Goal: Transaction & Acquisition: Book appointment/travel/reservation

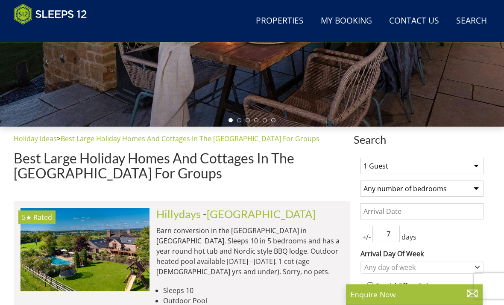
scroll to position [227, 0]
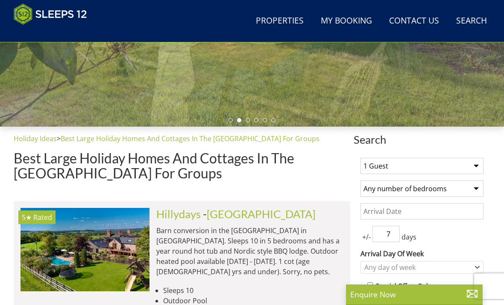
click at [475, 165] on select "1 Guest 2 Guests 3 Guests 4 Guests 5 Guests 6 Guests 7 Guests 8 Guests 9 Guests…" at bounding box center [422, 166] width 123 height 16
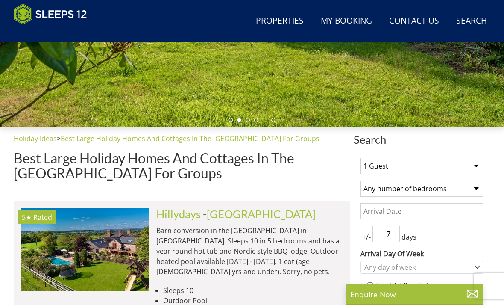
select select "12"
click at [471, 190] on select "Any number of bedrooms 1 Bedroom 2 Bedrooms 3 Bedrooms 4 Bedrooms 5 Bedrooms 6 …" at bounding box center [422, 188] width 123 height 16
select select "6"
click at [381, 212] on input "Date" at bounding box center [422, 211] width 123 height 16
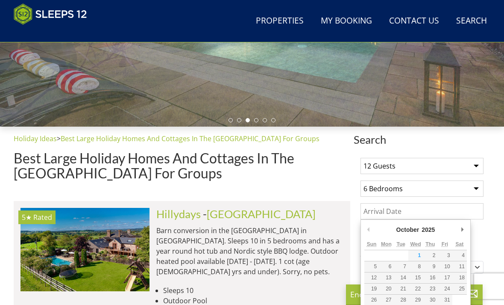
scroll to position [227, 0]
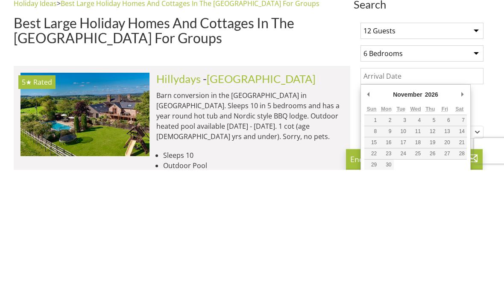
type input "09/11/2026"
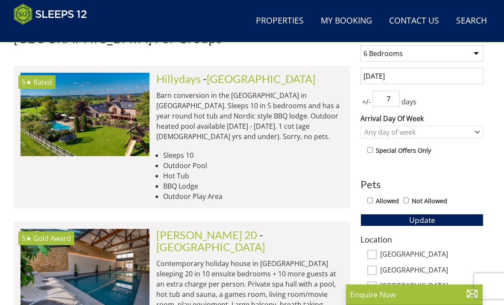
click at [395, 98] on input "7" at bounding box center [386, 99] width 27 height 16
click at [400, 100] on input "7" at bounding box center [386, 99] width 27 height 16
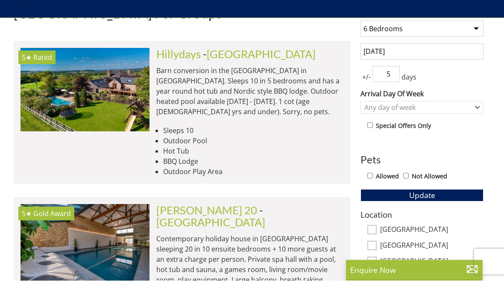
type input "5"
click at [478, 130] on icon "Combobox" at bounding box center [477, 132] width 5 height 5
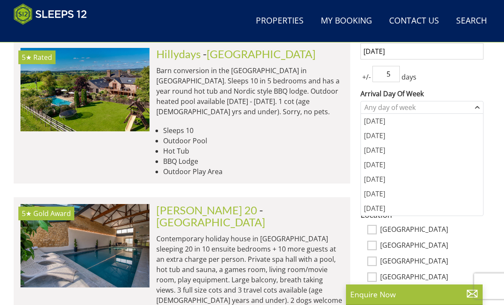
click at [378, 122] on div "Monday" at bounding box center [422, 121] width 122 height 15
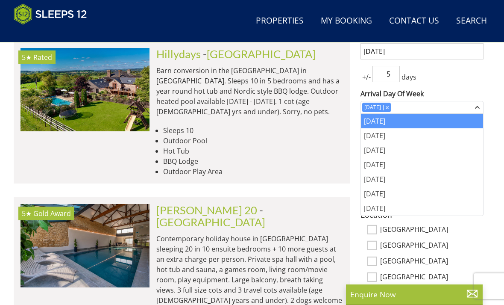
click at [370, 265] on input "Wiltshire" at bounding box center [372, 261] width 9 height 9
checkbox input "true"
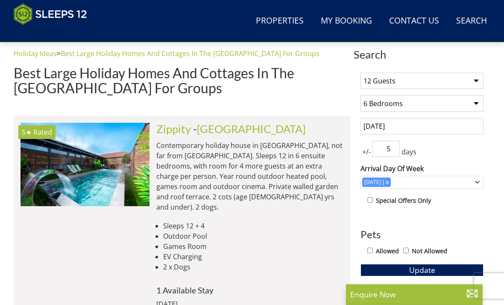
scroll to position [313, 0]
click at [189, 146] on p "Contemporary holiday house in Wiltshire, not far from Bath. Sleeps 12 in 6 ensu…" at bounding box center [249, 176] width 187 height 72
click at [124, 161] on img at bounding box center [85, 164] width 129 height 83
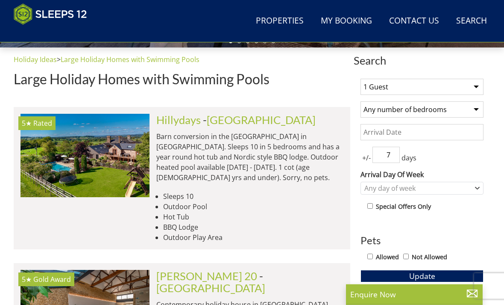
scroll to position [307, 0]
click at [475, 89] on select "1 Guest 2 Guests 3 Guests 4 Guests 5 Guests 6 Guests 7 Guests 8 Guests 9 Guests…" at bounding box center [422, 87] width 123 height 16
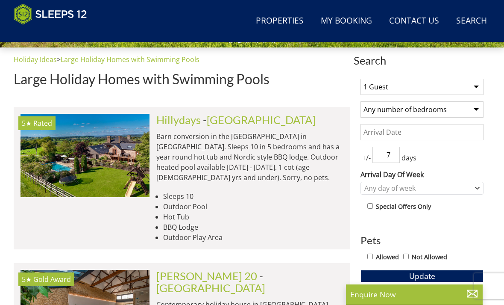
select select "12"
click at [473, 106] on select "Any number of bedrooms 1 Bedroom 2 Bedrooms 3 Bedrooms 4 Bedrooms 5 Bedrooms 6 …" at bounding box center [422, 109] width 123 height 16
select select "6"
click at [377, 132] on input "Date" at bounding box center [422, 132] width 123 height 16
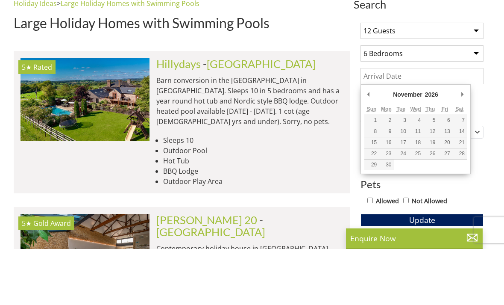
type input "09/11/2026"
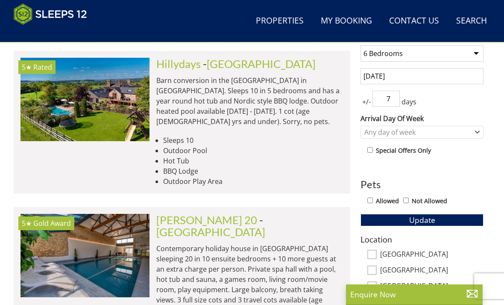
click at [403, 94] on div "+/- 7 days" at bounding box center [422, 99] width 123 height 16
click at [398, 95] on input "7" at bounding box center [386, 99] width 27 height 16
type input "5"
click at [478, 129] on div "Any day of week" at bounding box center [422, 132] width 123 height 13
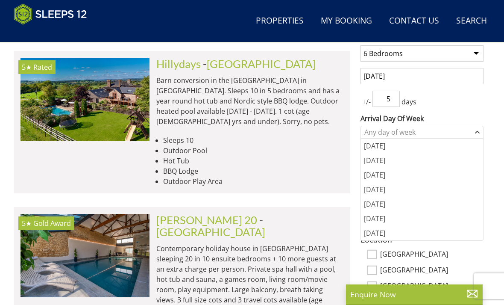
click at [373, 150] on div "Monday" at bounding box center [422, 146] width 122 height 15
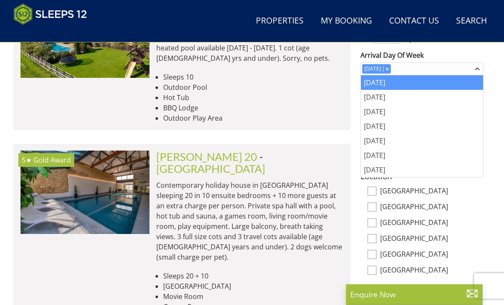
scroll to position [425, 0]
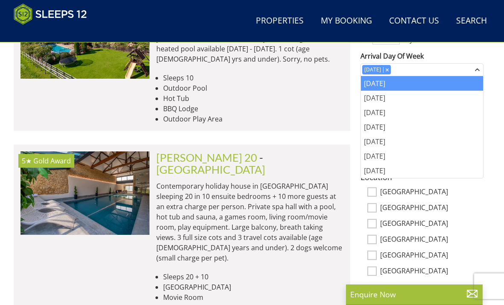
click at [457, 130] on div "Thursday" at bounding box center [422, 127] width 122 height 15
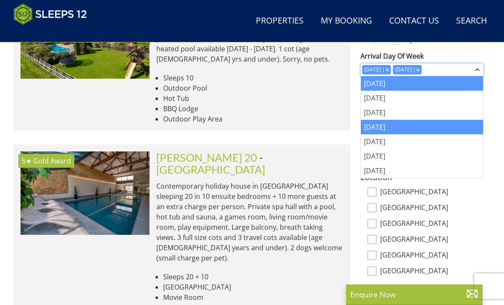
click at [420, 69] on icon "Combobox" at bounding box center [418, 69] width 3 height 3
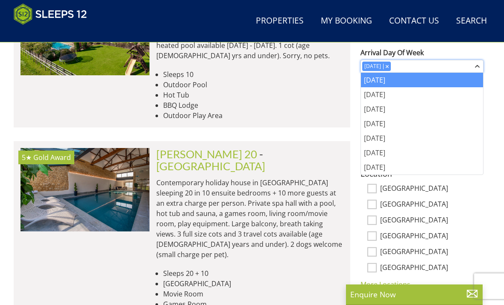
scroll to position [428, 0]
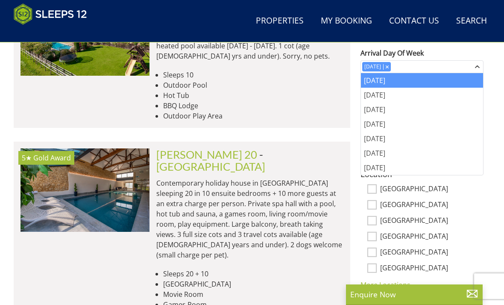
click at [375, 84] on div "Monday" at bounding box center [422, 80] width 122 height 15
click at [382, 283] on link "More Locations..." at bounding box center [388, 284] width 55 height 9
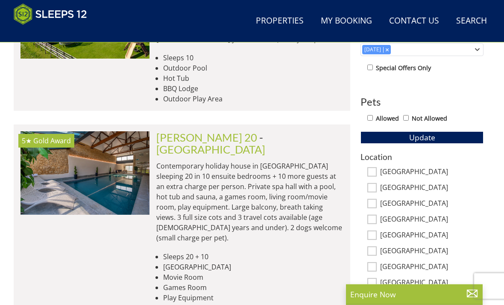
scroll to position [445, 0]
click at [371, 169] on input "[GEOGRAPHIC_DATA]" at bounding box center [372, 171] width 9 height 9
checkbox input "true"
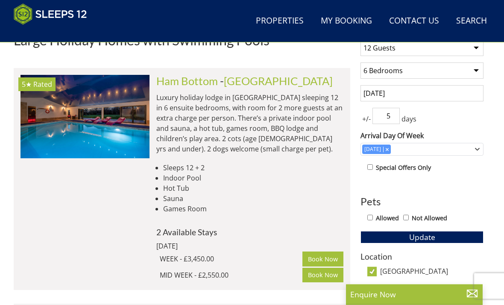
scroll to position [345, 0]
click at [197, 86] on link "Ham Bottom" at bounding box center [187, 80] width 62 height 13
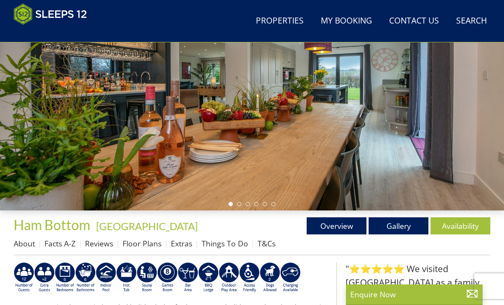
scroll to position [144, 0]
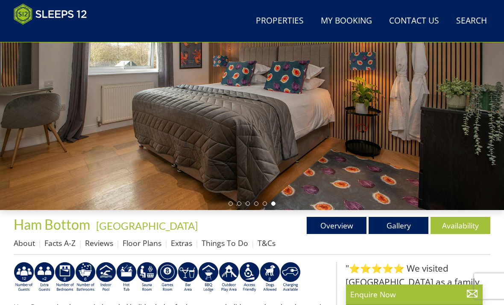
click at [396, 224] on link "Gallery" at bounding box center [399, 225] width 60 height 17
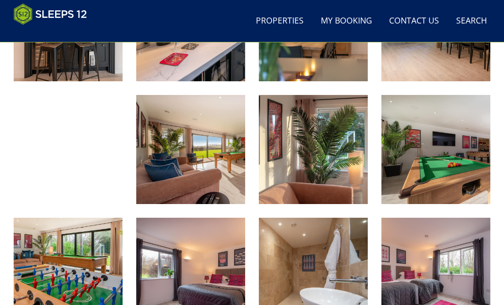
scroll to position [680, 0]
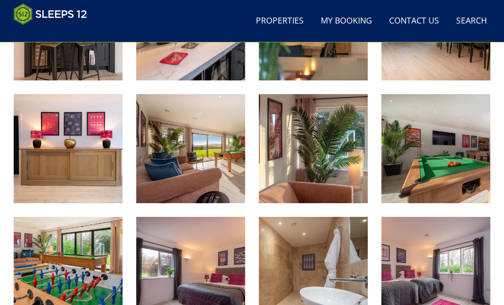
click at [456, 174] on img at bounding box center [436, 148] width 109 height 109
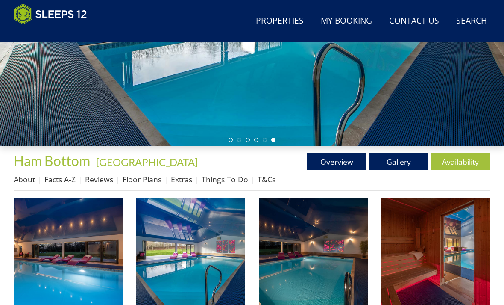
scroll to position [208, 0]
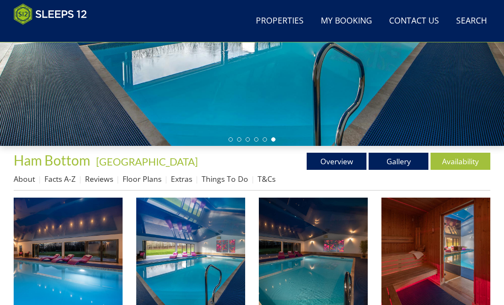
click at [27, 177] on link "About" at bounding box center [24, 179] width 21 height 10
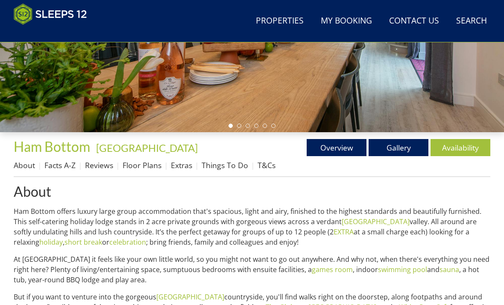
scroll to position [222, 0]
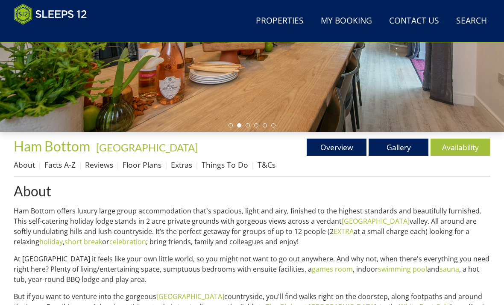
click at [221, 165] on link "Things To Do" at bounding box center [225, 164] width 47 height 10
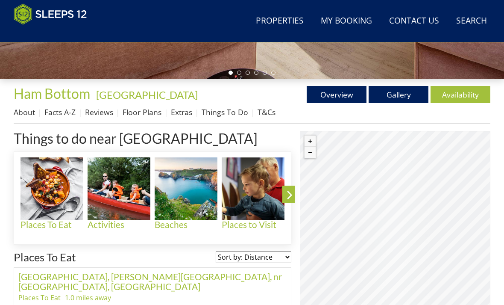
scroll to position [275, 0]
click at [139, 111] on link "Floor Plans" at bounding box center [142, 112] width 39 height 10
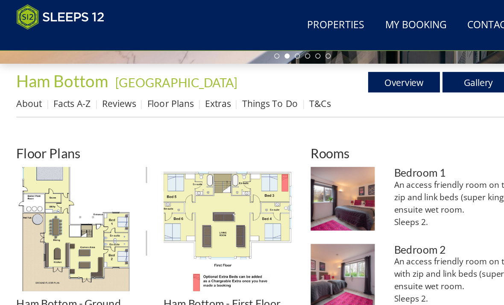
scroll to position [301, 0]
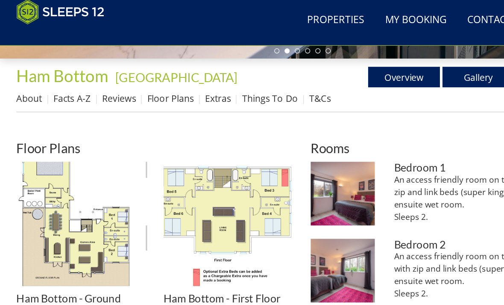
click at [62, 81] on link "Facts A-Z" at bounding box center [59, 86] width 31 height 10
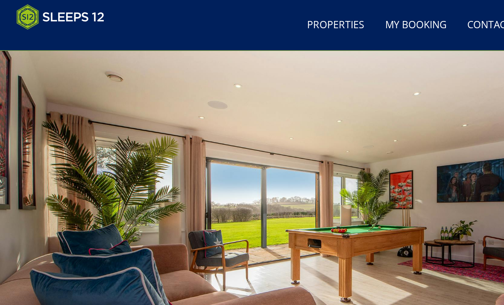
scroll to position [9, 0]
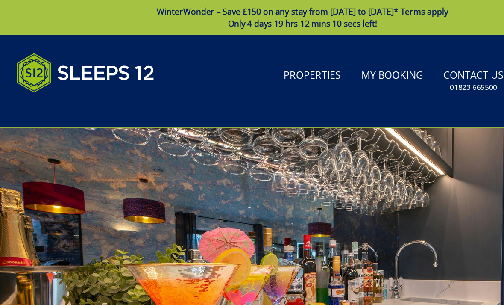
scroll to position [275, 0]
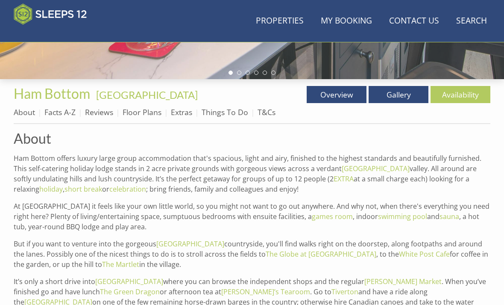
scroll to position [222, 0]
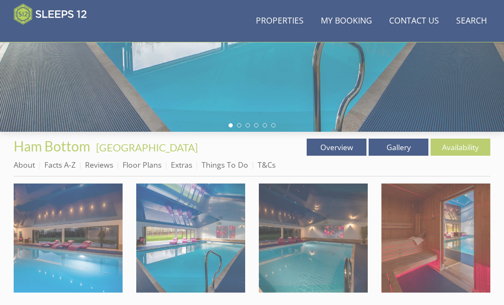
scroll to position [208, 0]
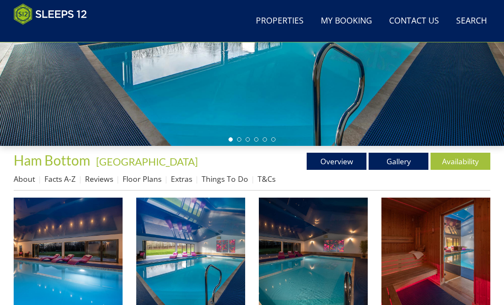
scroll to position [144, 0]
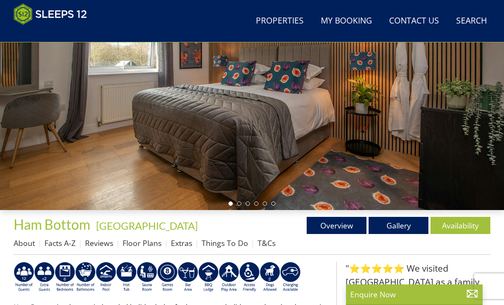
select select "12"
select select "6"
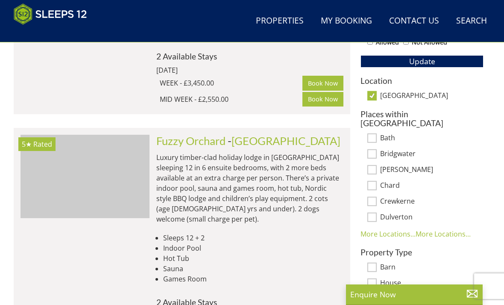
scroll to position [522, 0]
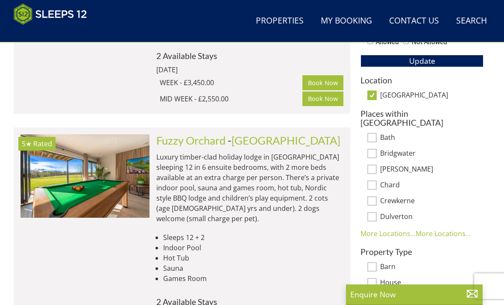
click at [192, 144] on link "Fuzzy Orchard" at bounding box center [190, 140] width 69 height 13
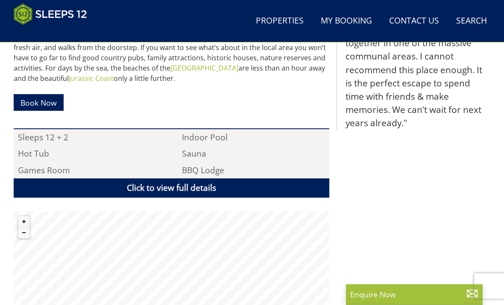
scroll to position [503, 0]
click at [182, 188] on link "Click to view full details" at bounding box center [172, 187] width 316 height 19
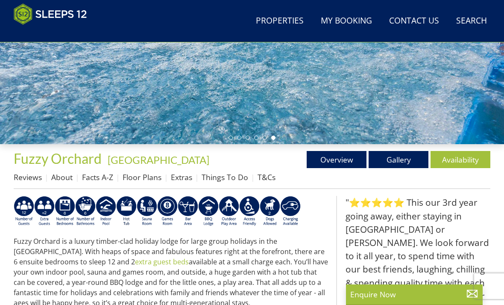
scroll to position [209, 0]
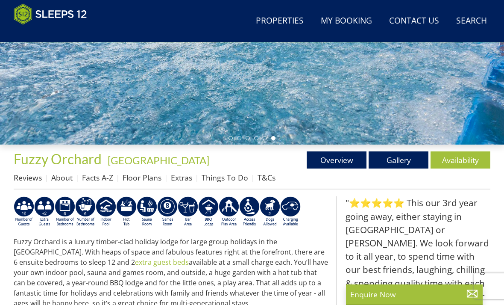
click at [140, 175] on link "Floor Plans" at bounding box center [142, 177] width 39 height 10
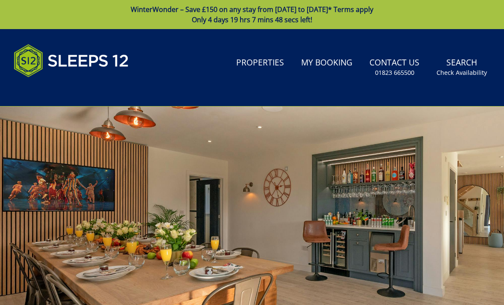
scroll to position [209, 0]
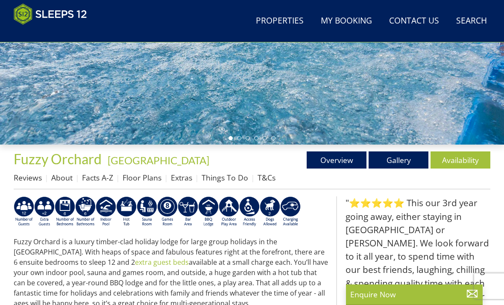
select select "12"
select select "6"
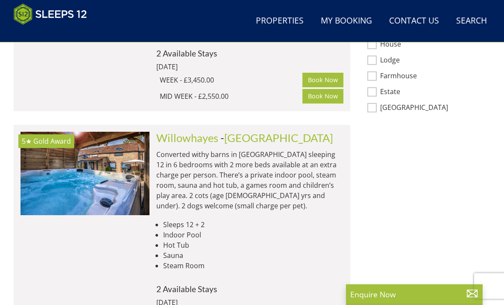
scroll to position [770, 0]
click at [201, 132] on link "Willowhayes" at bounding box center [187, 137] width 62 height 13
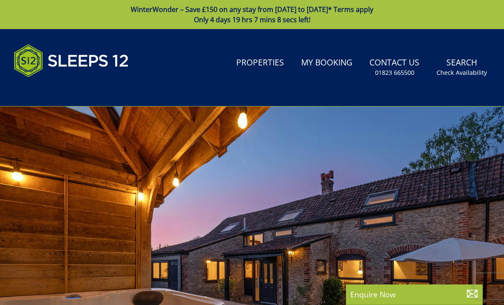
scroll to position [770, 0]
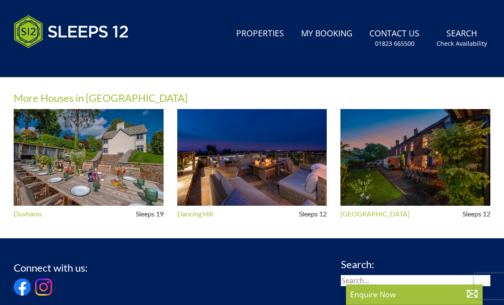
select select "12"
select select "6"
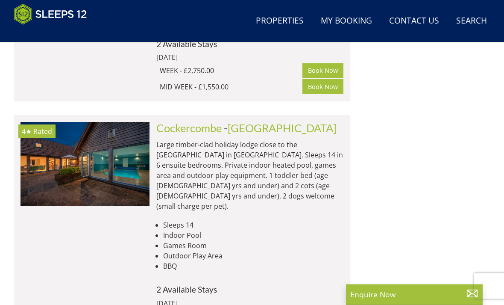
scroll to position [1015, 0]
click at [228, 121] on span "- Somerset" at bounding box center [280, 127] width 113 height 13
click at [179, 121] on link "Cockercombe" at bounding box center [188, 127] width 65 height 13
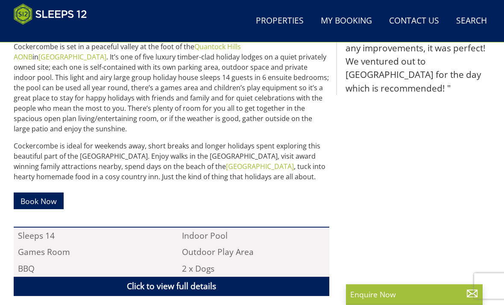
scroll to position [404, 0]
click at [183, 277] on link "Click to view full details" at bounding box center [172, 286] width 316 height 19
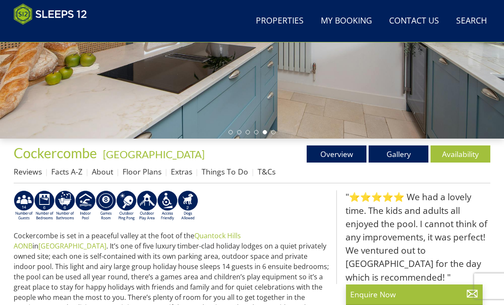
scroll to position [215, 0]
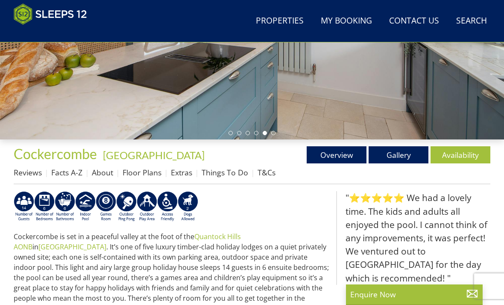
click at [389, 155] on link "Gallery" at bounding box center [399, 154] width 60 height 17
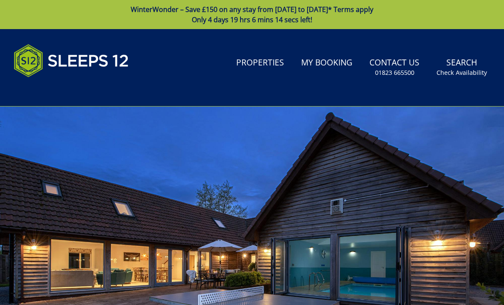
scroll to position [215, 0]
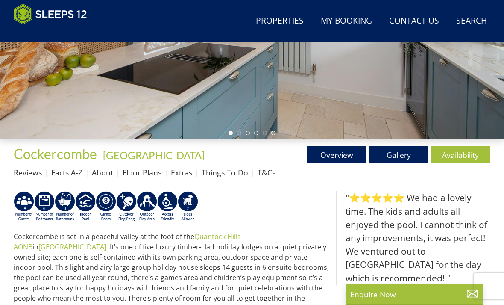
select select "12"
select select "6"
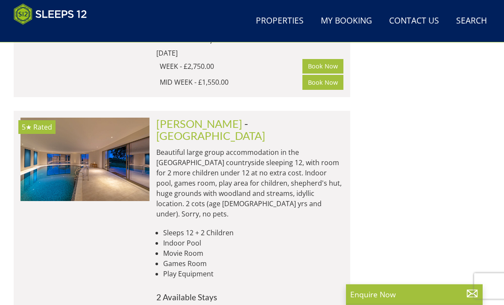
scroll to position [1266, 0]
click at [218, 147] on p "Beautiful large group accommodation in the Somerset countryside sleeping 12, wi…" at bounding box center [249, 183] width 187 height 72
click at [186, 117] on link "Perys Hill" at bounding box center [199, 123] width 86 height 13
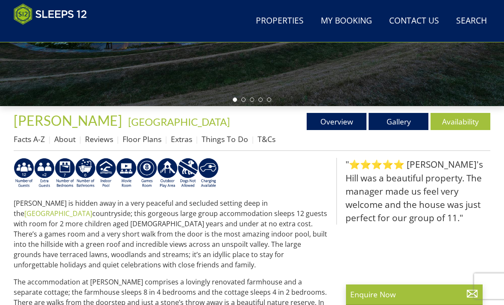
scroll to position [248, 0]
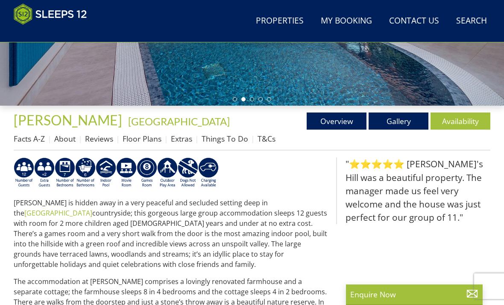
click at [394, 122] on link "Gallery" at bounding box center [399, 120] width 60 height 17
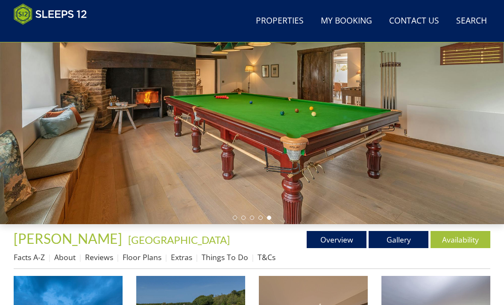
scroll to position [130, 0]
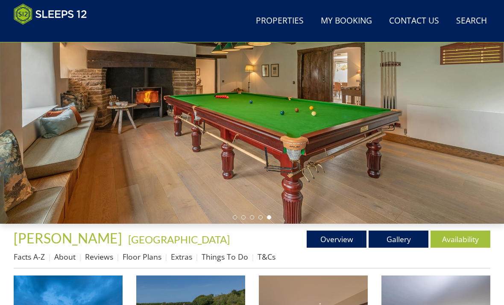
click at [336, 242] on link "Overview" at bounding box center [337, 238] width 60 height 17
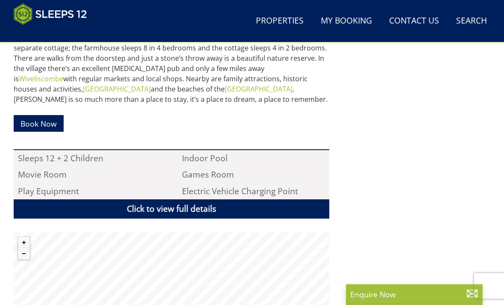
scroll to position [493, 0]
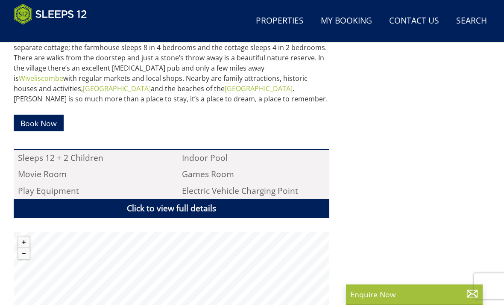
click at [188, 199] on link "Click to view full details" at bounding box center [172, 208] width 316 height 19
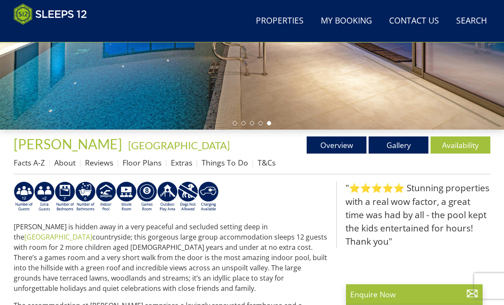
scroll to position [233, 0]
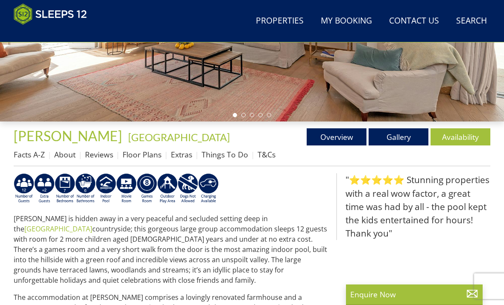
click at [136, 153] on link "Floor Plans" at bounding box center [142, 154] width 39 height 10
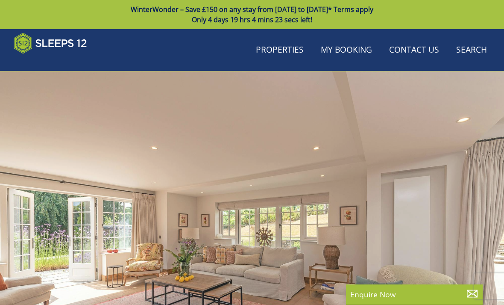
scroll to position [233, 0]
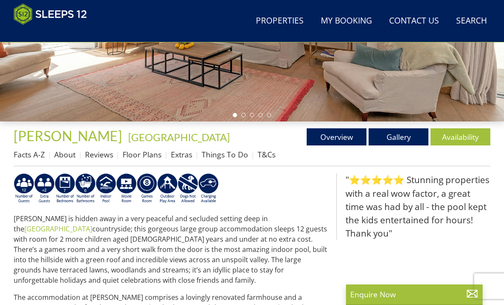
scroll to position [130, 0]
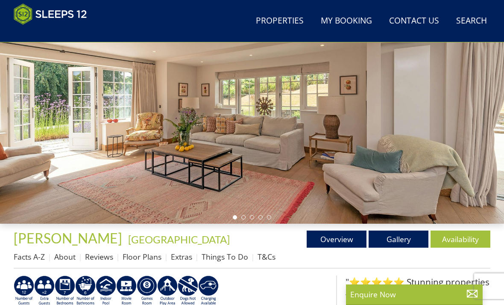
scroll to position [248, 0]
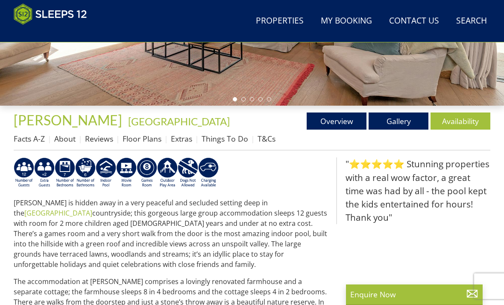
select select "12"
select select "6"
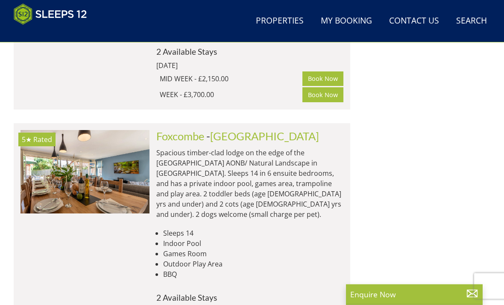
scroll to position [1511, 0]
click at [196, 147] on p "Spacious timber-clad lodge on the edge of the Quantock Hills AONB/ Natural Land…" at bounding box center [249, 183] width 187 height 72
click at [134, 130] on img at bounding box center [85, 171] width 129 height 83
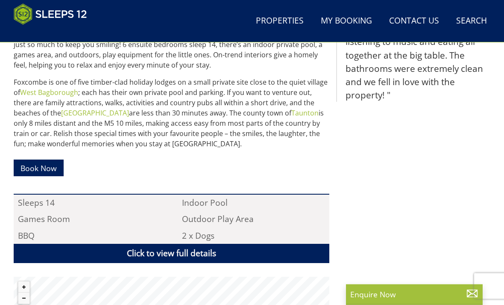
scroll to position [438, 0]
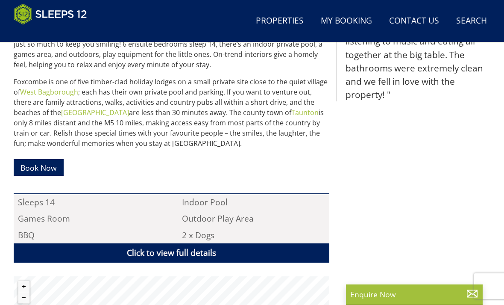
click at [189, 251] on link "Click to view full details" at bounding box center [172, 252] width 316 height 19
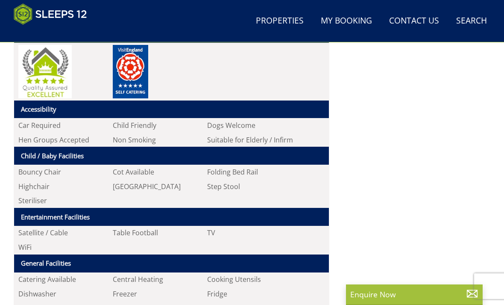
scroll to position [657, 0]
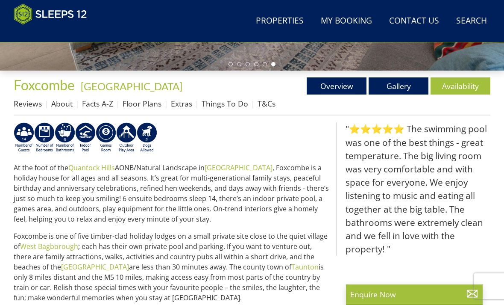
select select "12"
select select "6"
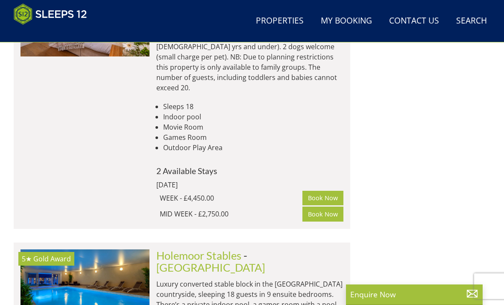
scroll to position [3452, 0]
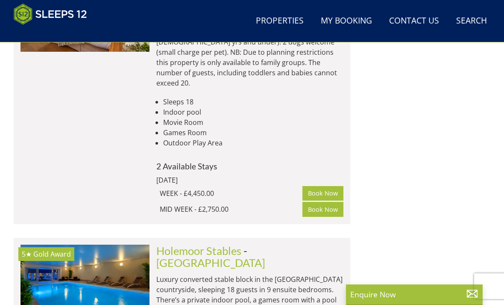
click at [135, 245] on img at bounding box center [85, 286] width 129 height 83
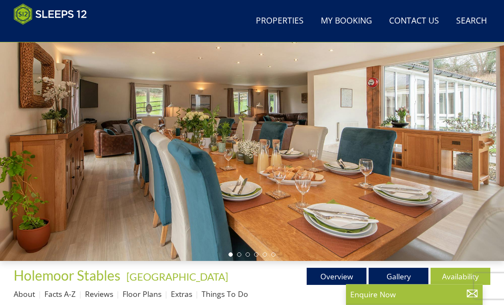
scroll to position [99, 0]
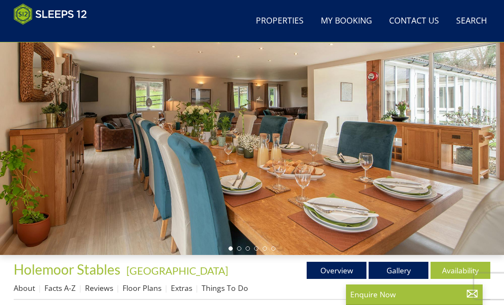
click at [405, 266] on link "Gallery" at bounding box center [399, 270] width 60 height 17
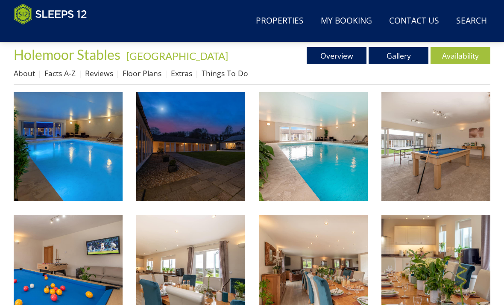
scroll to position [315, 0]
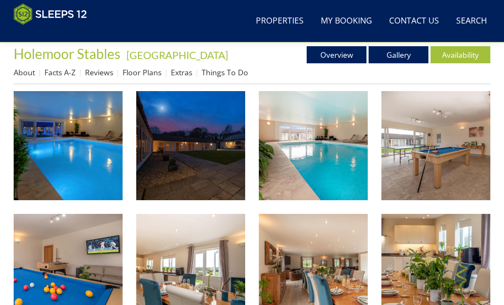
click at [140, 73] on link "Floor Plans" at bounding box center [142, 72] width 39 height 10
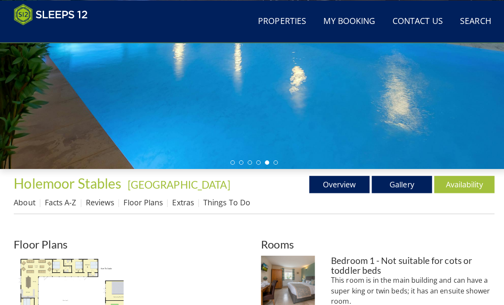
scroll to position [187, 0]
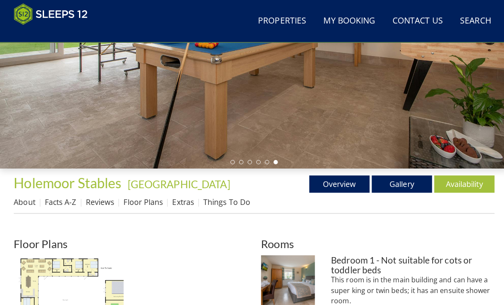
click at [221, 204] on link "Things To Do" at bounding box center [225, 200] width 47 height 10
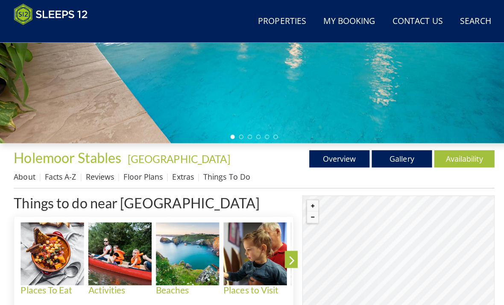
scroll to position [213, 0]
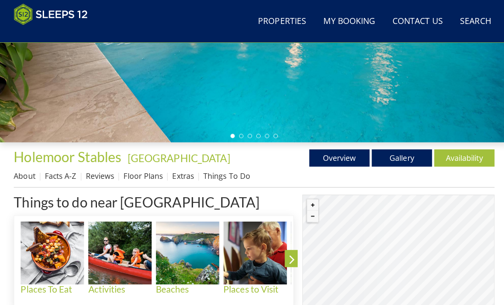
click at [97, 173] on link "Reviews" at bounding box center [99, 174] width 28 height 10
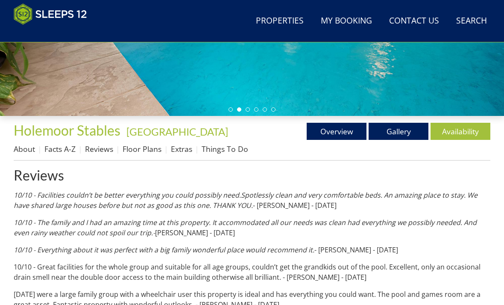
scroll to position [239, 0]
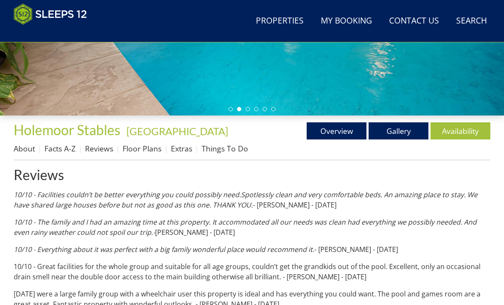
click at [459, 129] on link "Availability" at bounding box center [461, 130] width 60 height 17
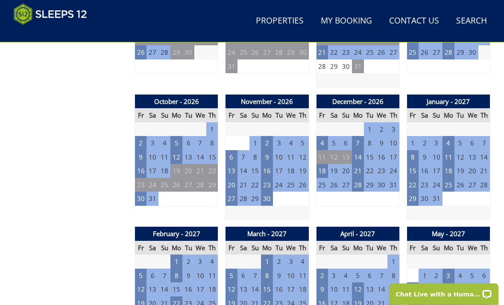
scroll to position [710, 0]
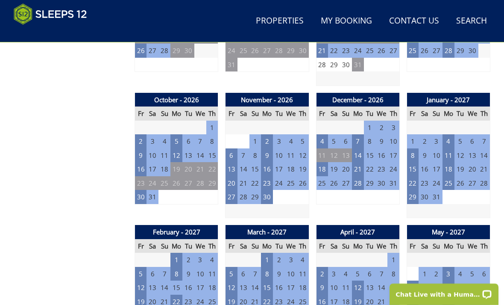
click at [326, 267] on td "2" at bounding box center [322, 274] width 12 height 14
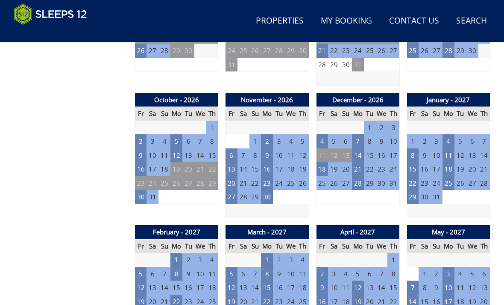
click at [268, 148] on td "9" at bounding box center [267, 155] width 12 height 14
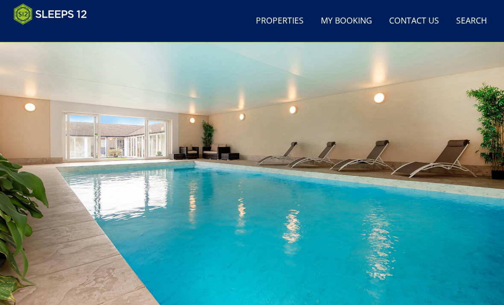
scroll to position [0, 0]
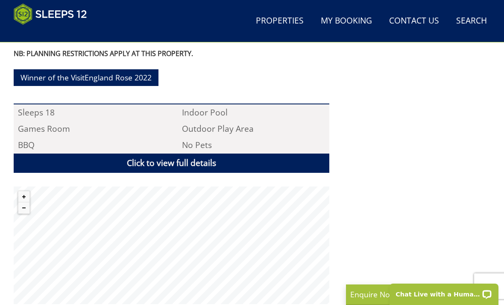
scroll to position [577, 0]
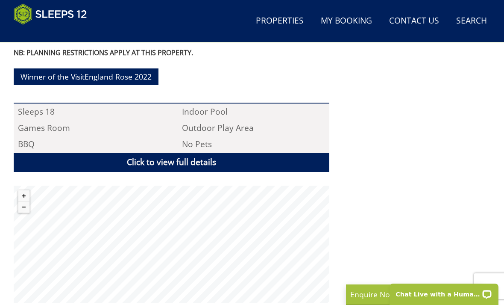
click at [195, 158] on link "Click to view full details" at bounding box center [172, 162] width 316 height 19
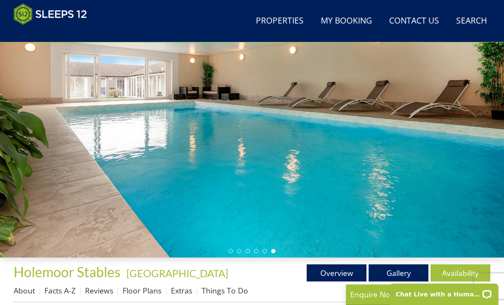
scroll to position [0, 0]
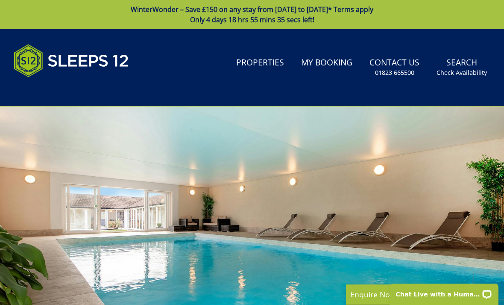
select select "12"
select select "6"
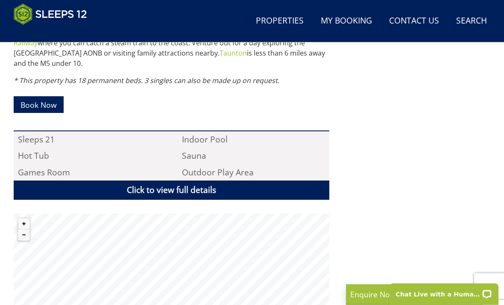
scroll to position [528, 0]
click at [168, 180] on link "Click to view full details" at bounding box center [172, 189] width 316 height 19
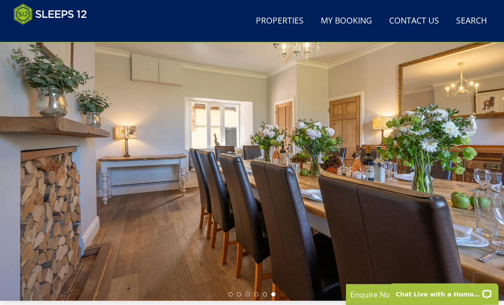
scroll to position [34, 0]
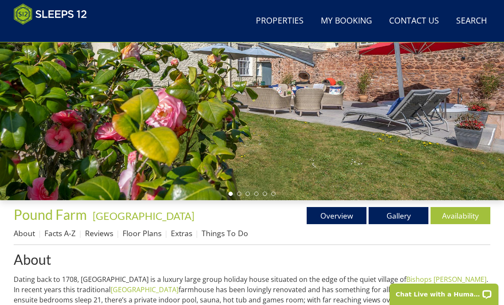
scroll to position [173, 0]
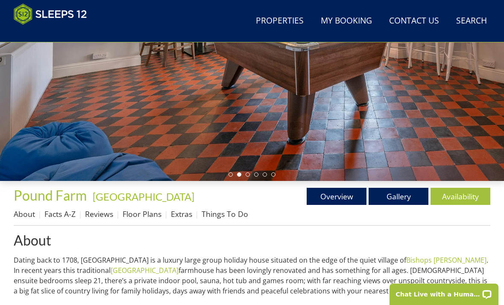
click at [398, 197] on link "Gallery" at bounding box center [399, 196] width 60 height 17
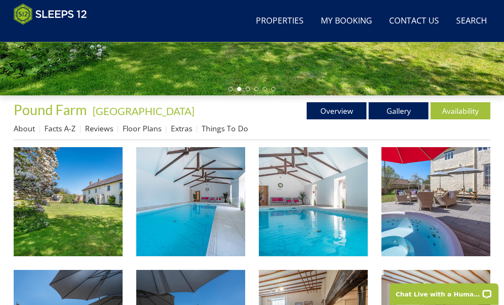
scroll to position [259, 0]
click at [142, 128] on link "Floor Plans" at bounding box center [142, 128] width 39 height 10
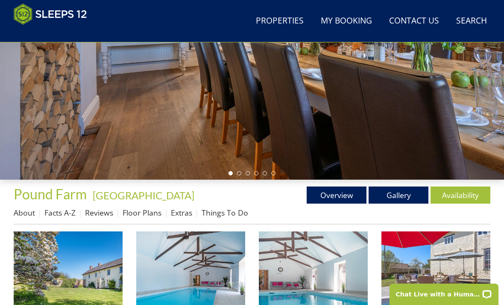
scroll to position [174, 0]
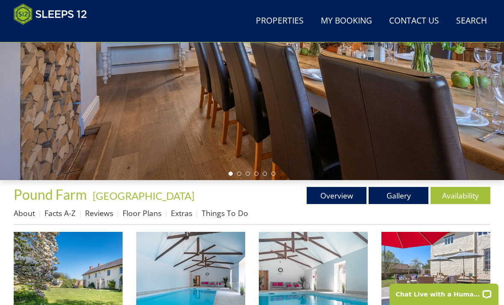
click at [343, 191] on link "Overview" at bounding box center [337, 195] width 60 height 17
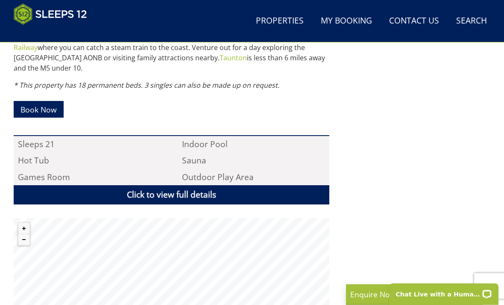
scroll to position [523, 0]
click at [141, 188] on link "Click to view full details" at bounding box center [172, 194] width 316 height 19
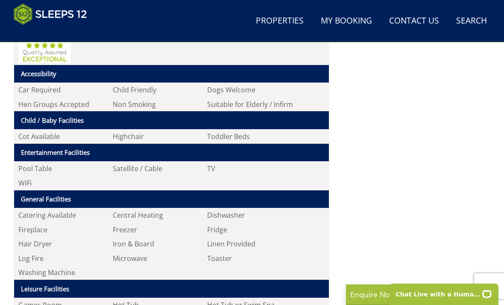
scroll to position [719, 0]
